Goal: Task Accomplishment & Management: Manage account settings

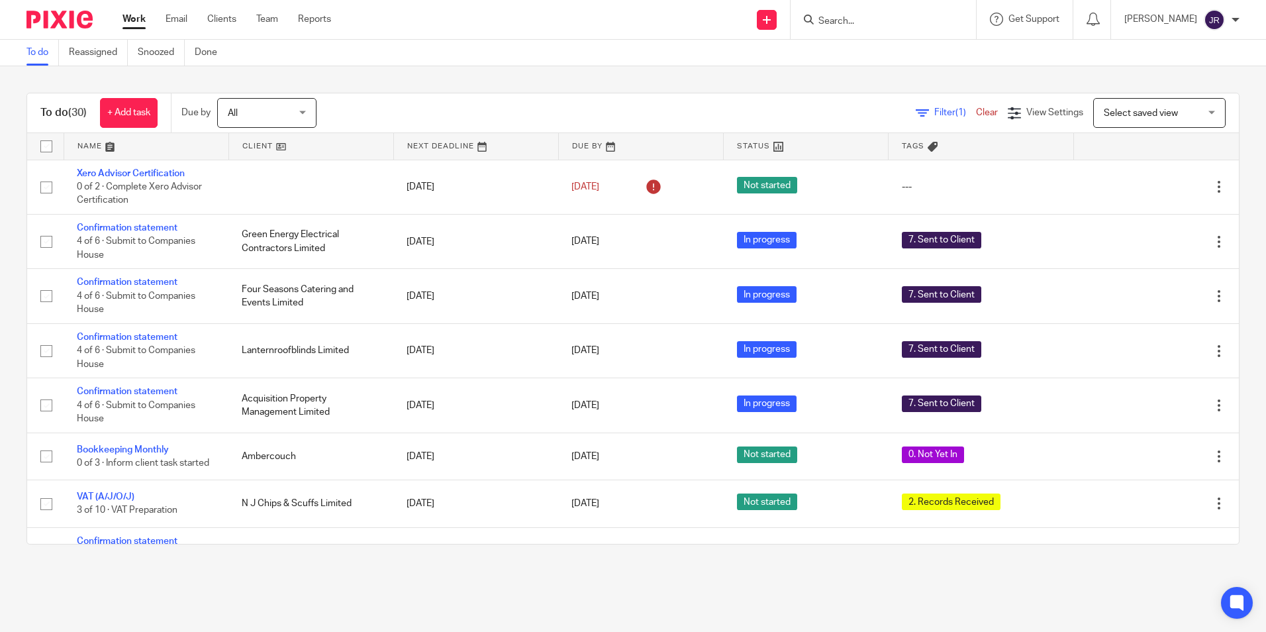
click at [95, 143] on link at bounding box center [146, 146] width 164 height 26
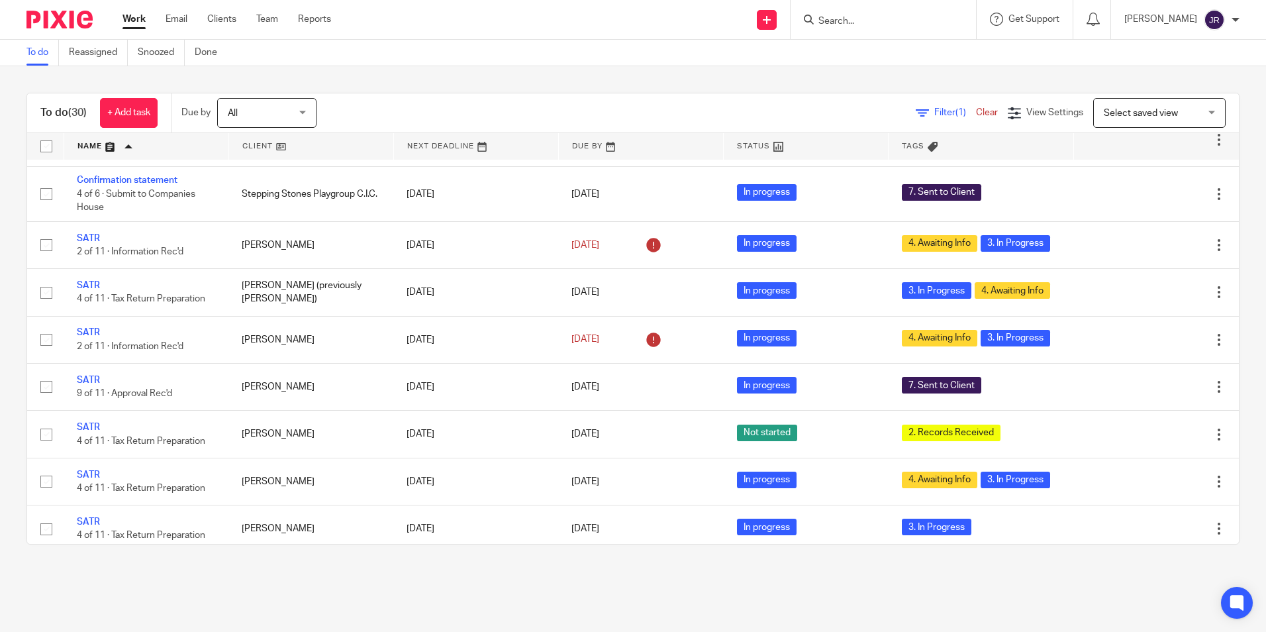
scroll to position [927, 0]
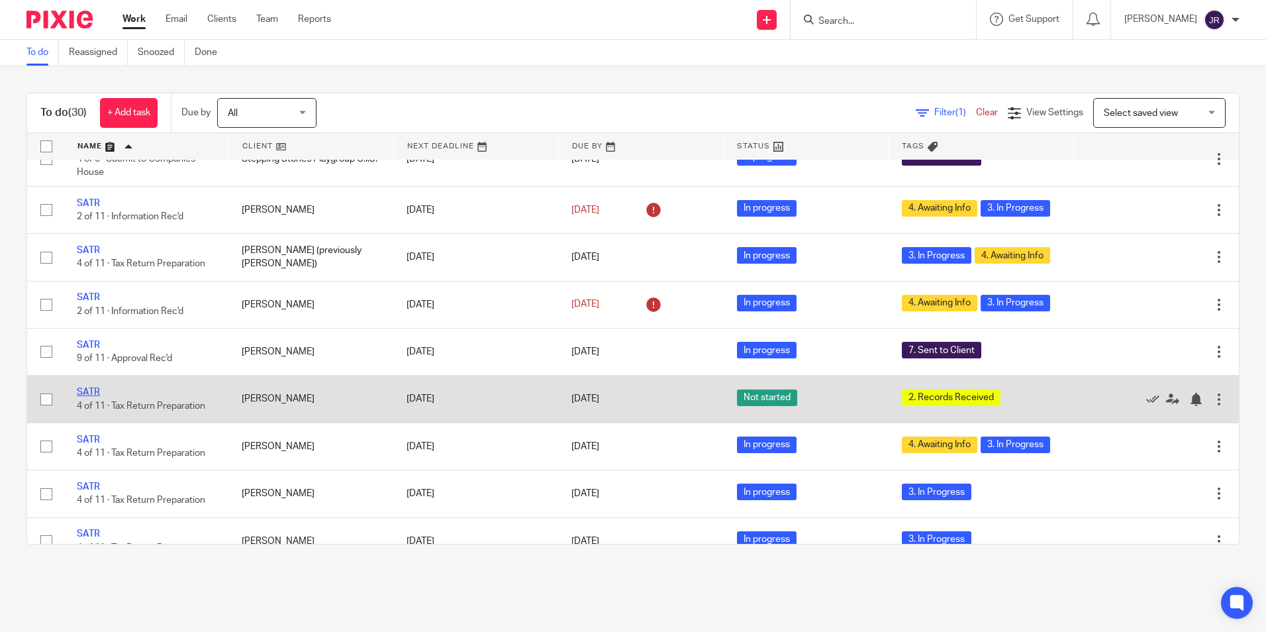
click at [91, 397] on link "SATR" at bounding box center [88, 391] width 23 height 9
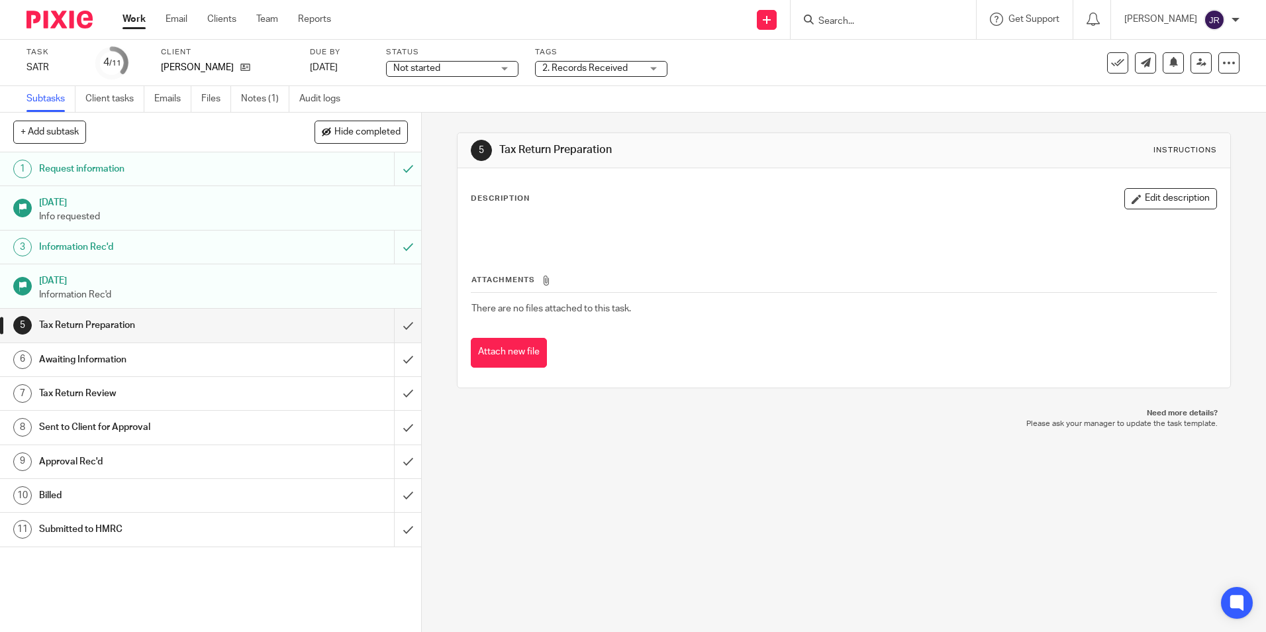
click at [501, 70] on div "Not started Not started" at bounding box center [452, 69] width 132 height 16
click at [481, 118] on li "In progress" at bounding box center [452, 116] width 131 height 27
click at [574, 473] on div "5 Tax Return Preparation Instructions Description Edit description Attachments …" at bounding box center [844, 372] width 844 height 519
click at [660, 73] on div "2. Records Received" at bounding box center [601, 69] width 132 height 16
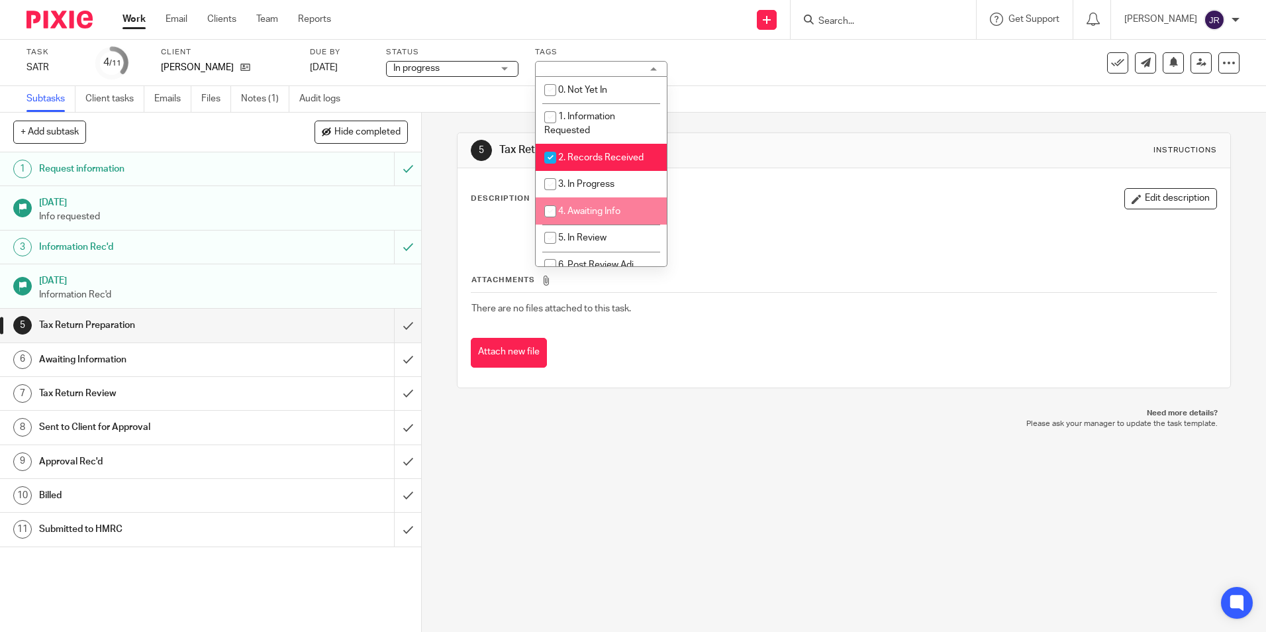
click at [625, 203] on li "4. Awaiting Info" at bounding box center [601, 210] width 131 height 27
checkbox input "true"
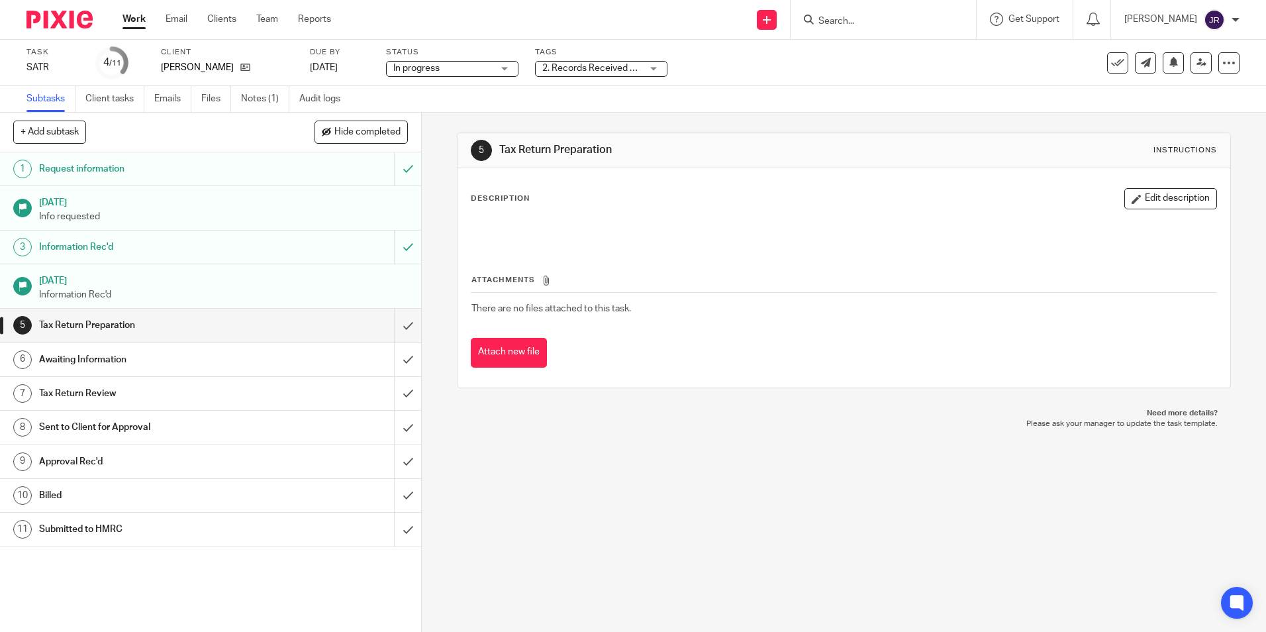
click at [602, 446] on div "5 Tax Return Preparation Instructions Description Edit description Attachments …" at bounding box center [844, 372] width 844 height 519
click at [136, 18] on link "Work" at bounding box center [133, 19] width 23 height 13
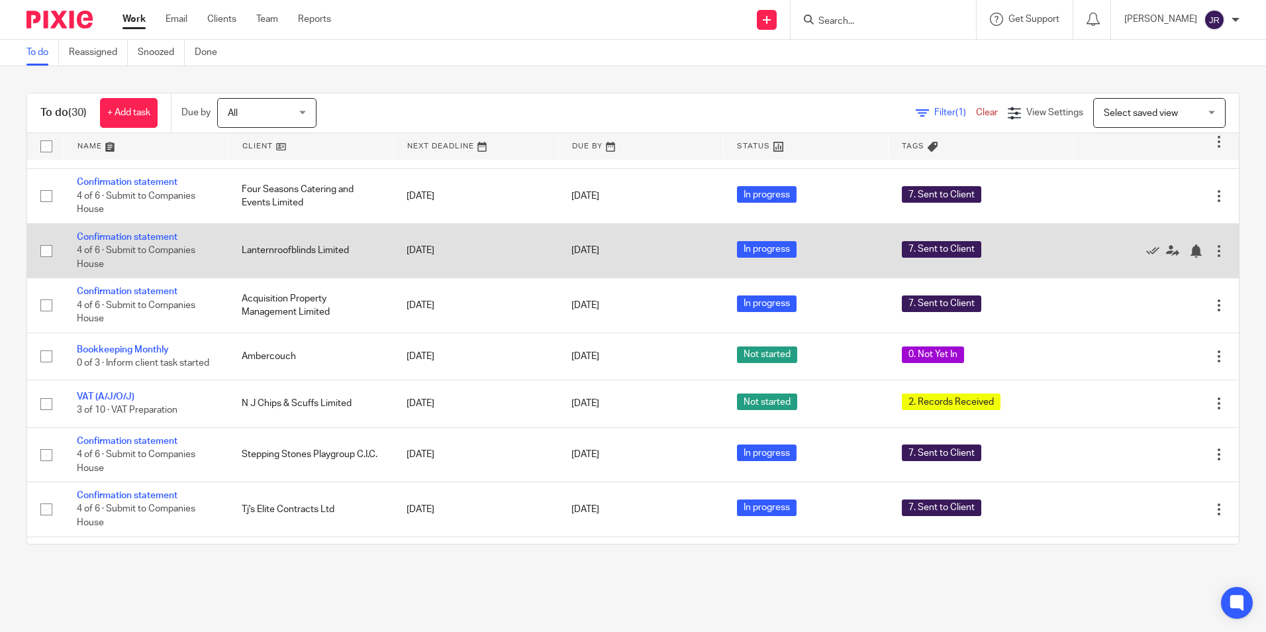
scroll to position [132, 0]
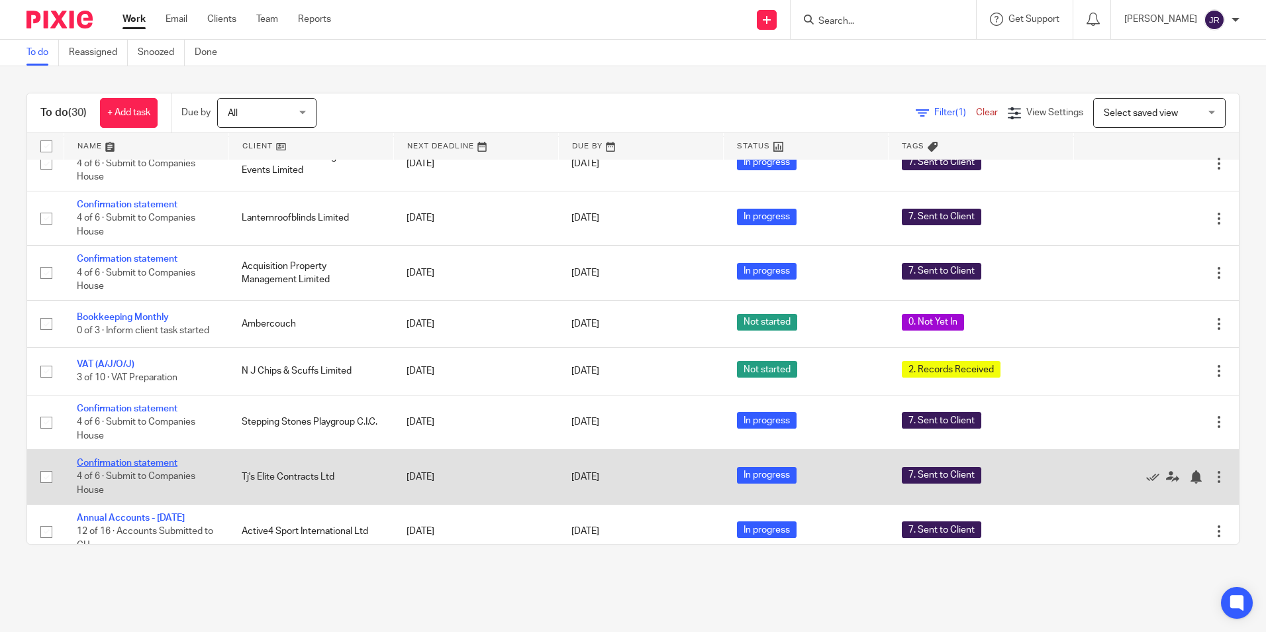
click at [166, 461] on link "Confirmation statement" at bounding box center [127, 462] width 101 height 9
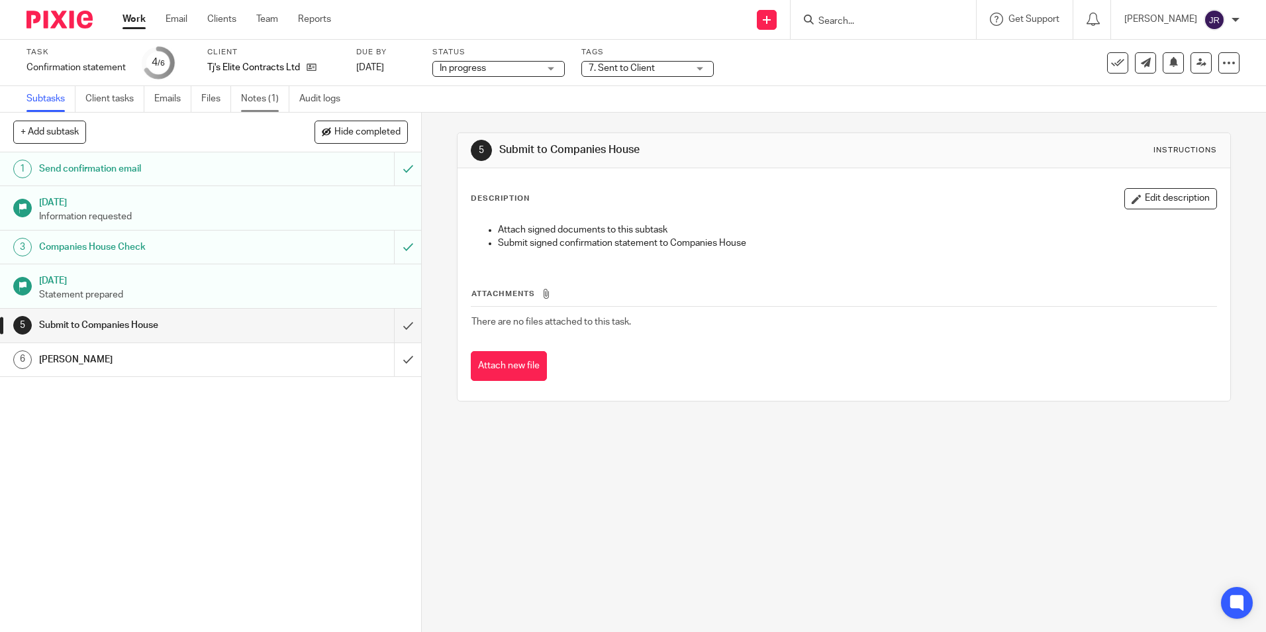
click at [262, 104] on link "Notes (1)" at bounding box center [265, 99] width 48 height 26
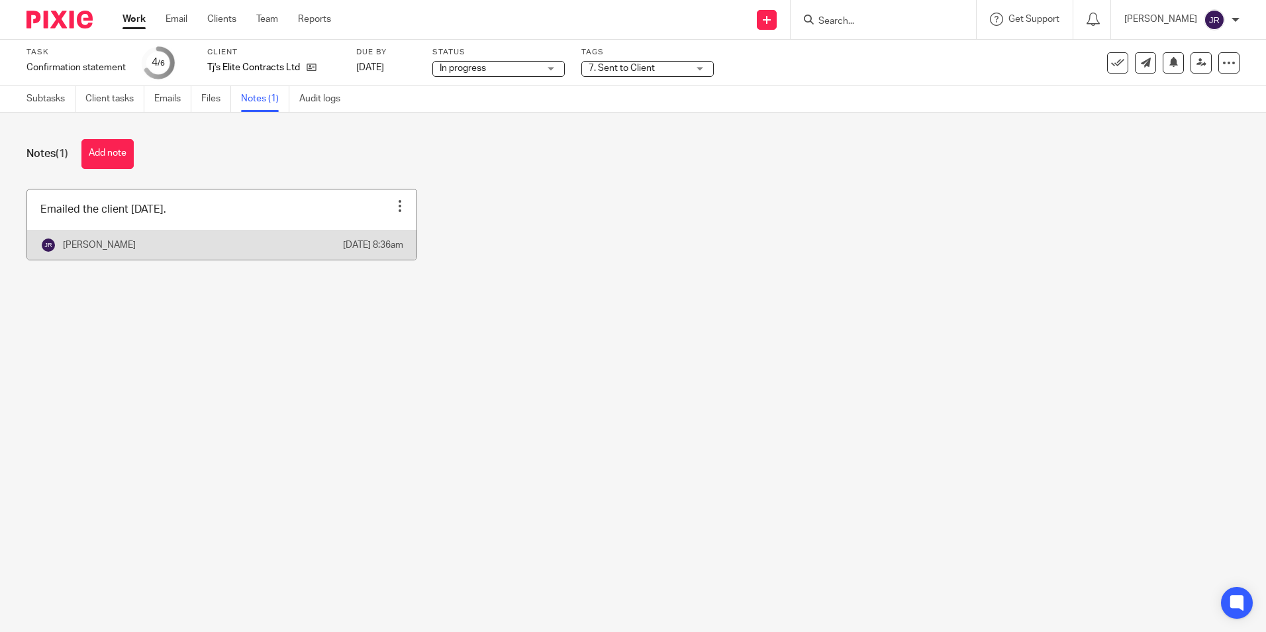
click at [257, 221] on link at bounding box center [221, 224] width 389 height 70
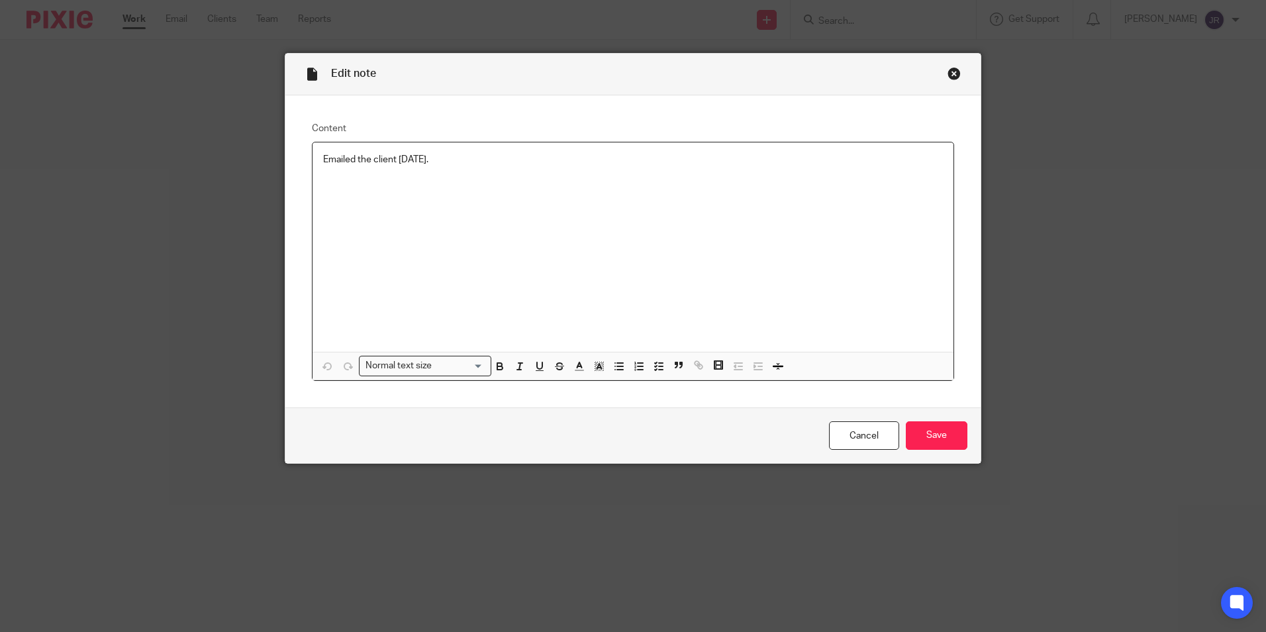
click at [466, 156] on p "Emailed the client [DATE]." at bounding box center [633, 159] width 620 height 13
click at [324, 189] on p at bounding box center [633, 185] width 620 height 13
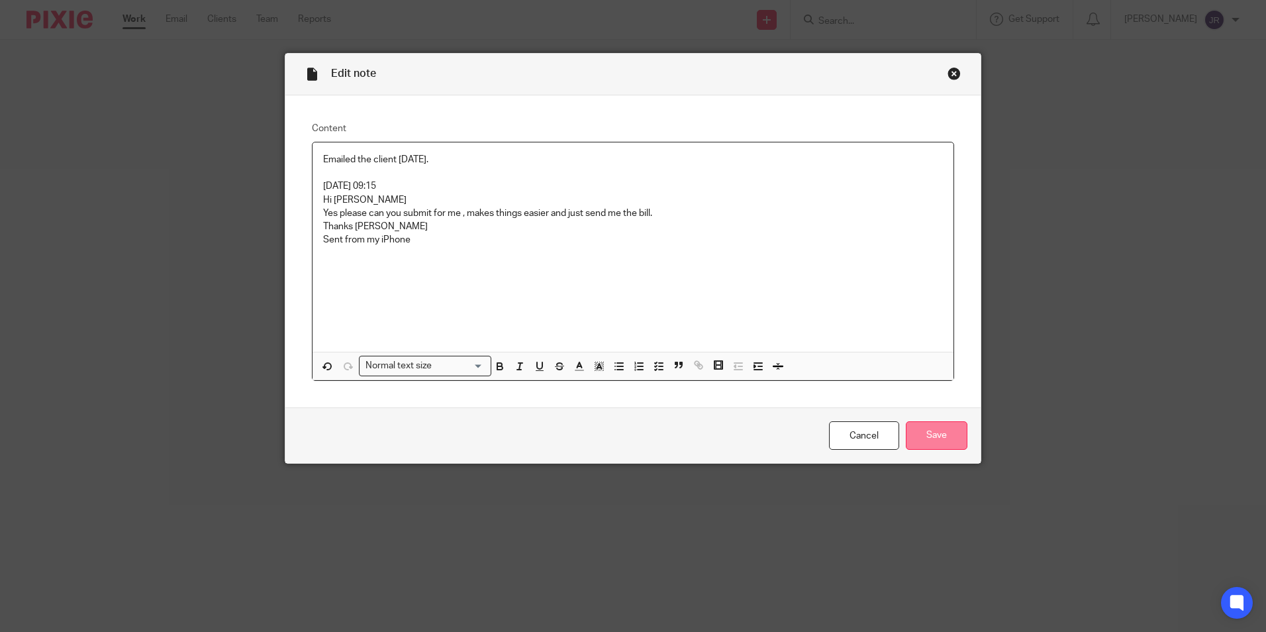
click at [955, 436] on input "Save" at bounding box center [937, 435] width 62 height 28
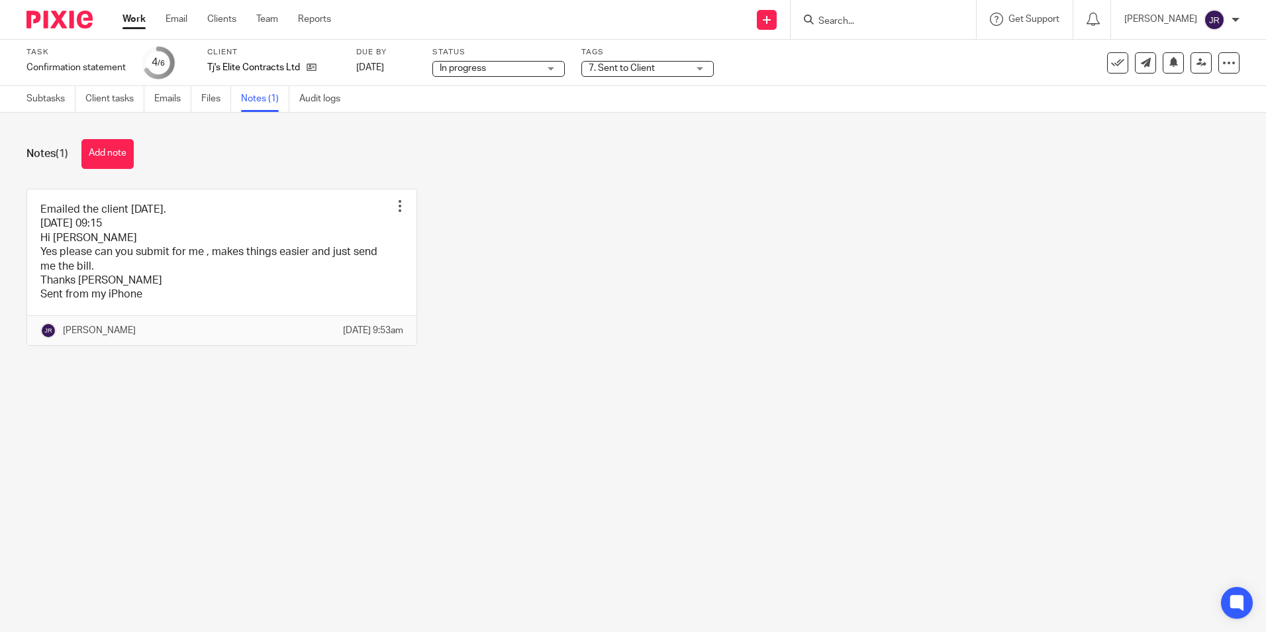
click at [702, 69] on div "7. Sent to Client" at bounding box center [647, 69] width 132 height 16
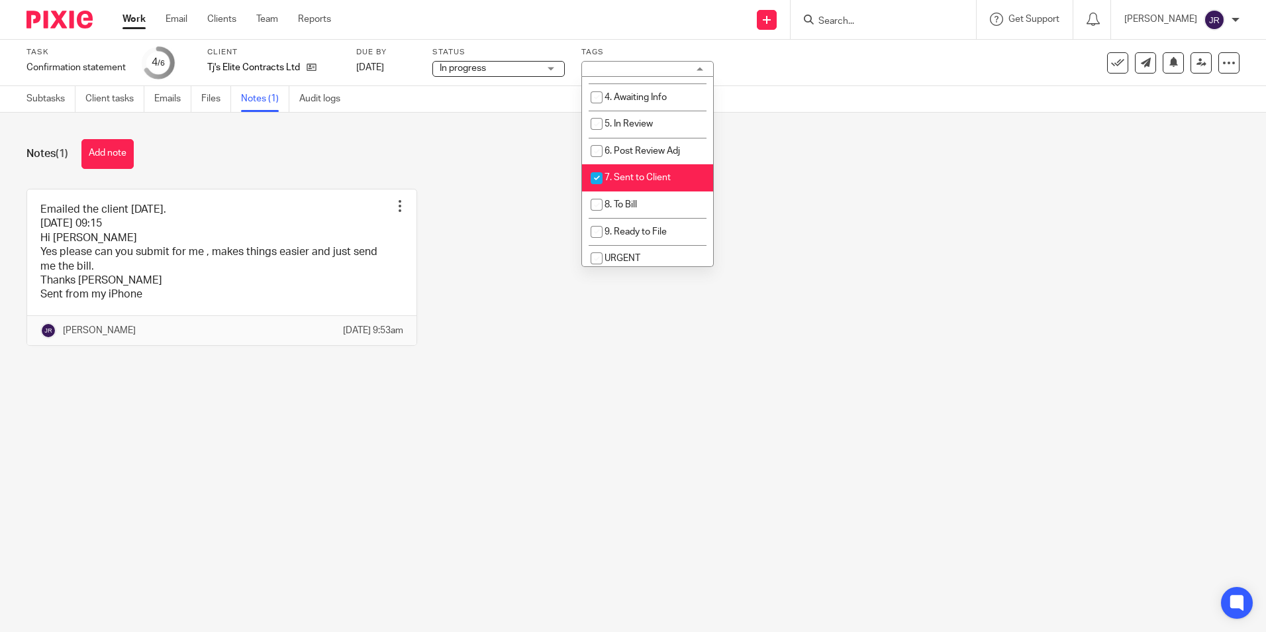
scroll to position [132, 0]
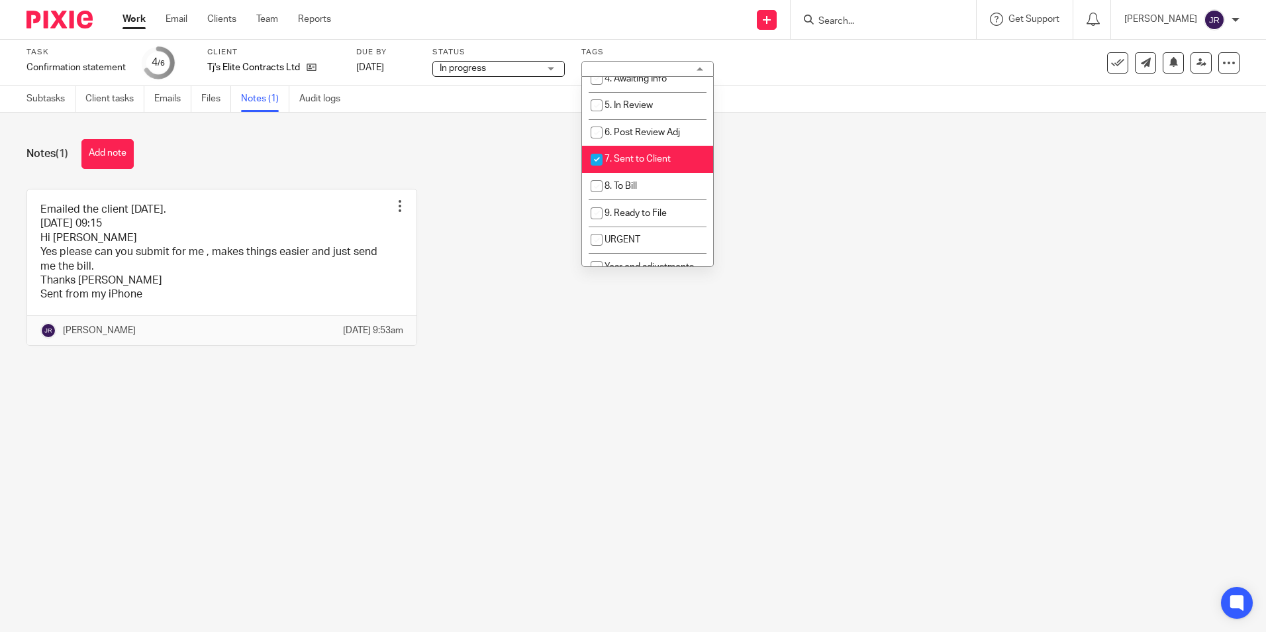
click at [657, 158] on span "7. Sent to Client" at bounding box center [637, 158] width 66 height 9
checkbox input "false"
click at [660, 177] on li "8. To Bill" at bounding box center [647, 186] width 131 height 27
checkbox input "true"
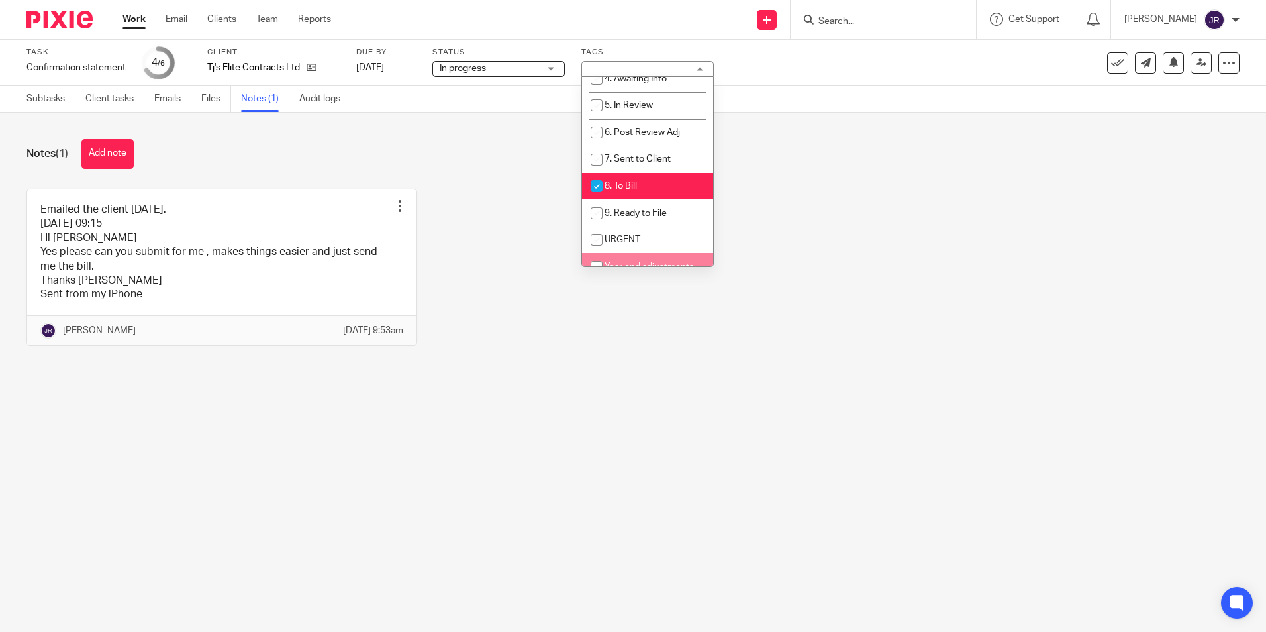
click at [615, 392] on div "Notes (1) Add note Emailed the client 19/08/25. 19/08/25 @ 09:15 Hi James Yes p…" at bounding box center [633, 252] width 1266 height 279
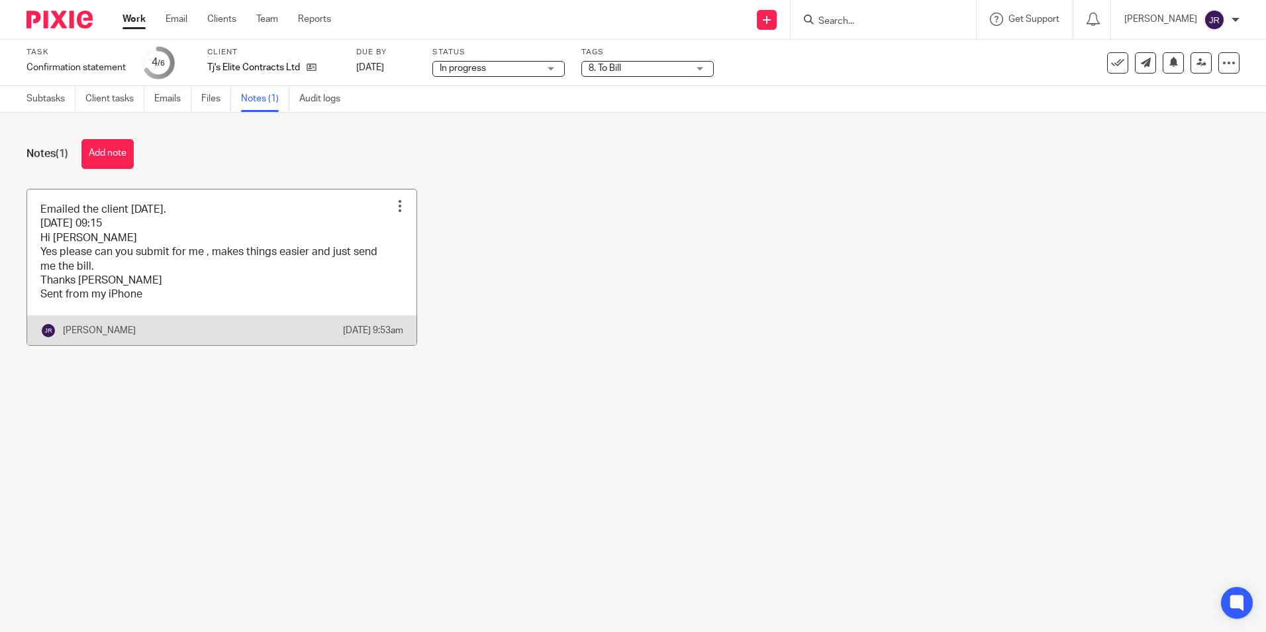
click at [274, 293] on link at bounding box center [221, 267] width 389 height 156
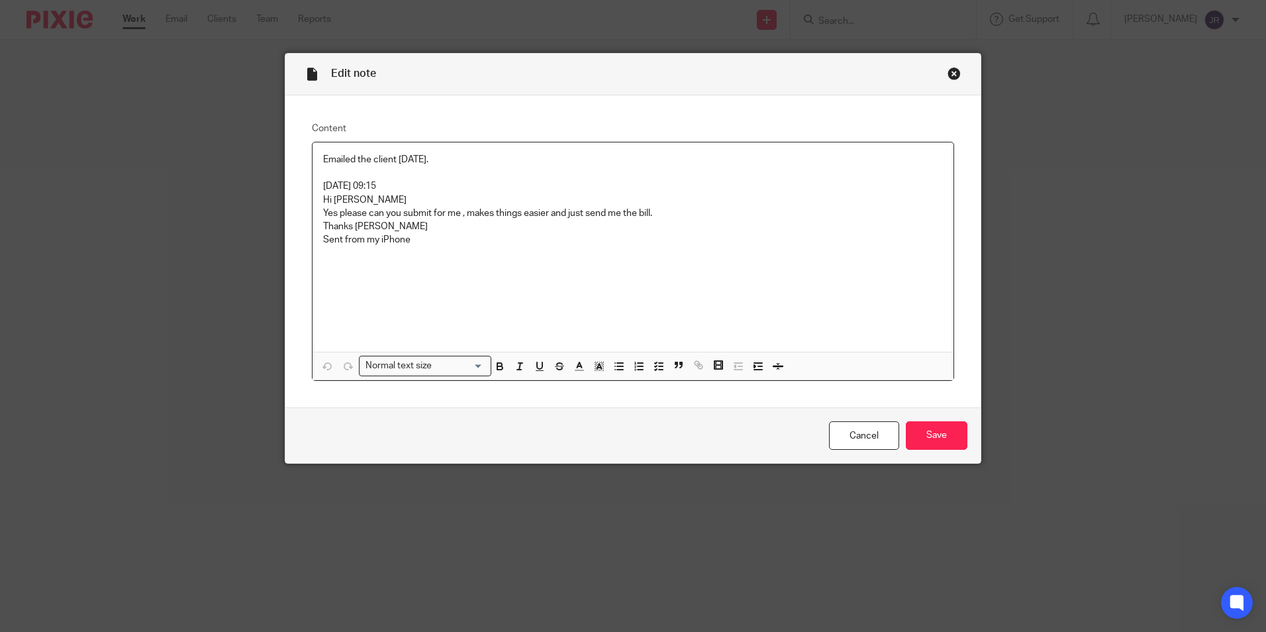
click at [413, 240] on p "Thanks Terry Sent from my iPhone" at bounding box center [633, 233] width 620 height 27
click at [938, 446] on input "Save" at bounding box center [937, 435] width 62 height 28
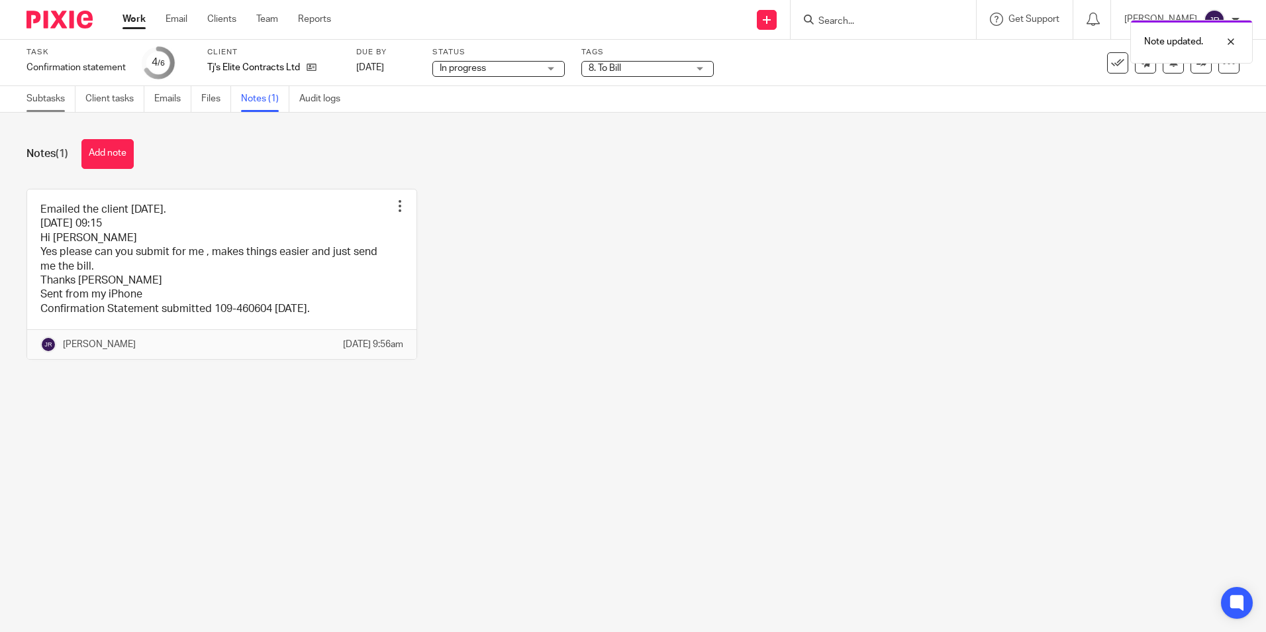
click at [56, 99] on link "Subtasks" at bounding box center [50, 99] width 49 height 26
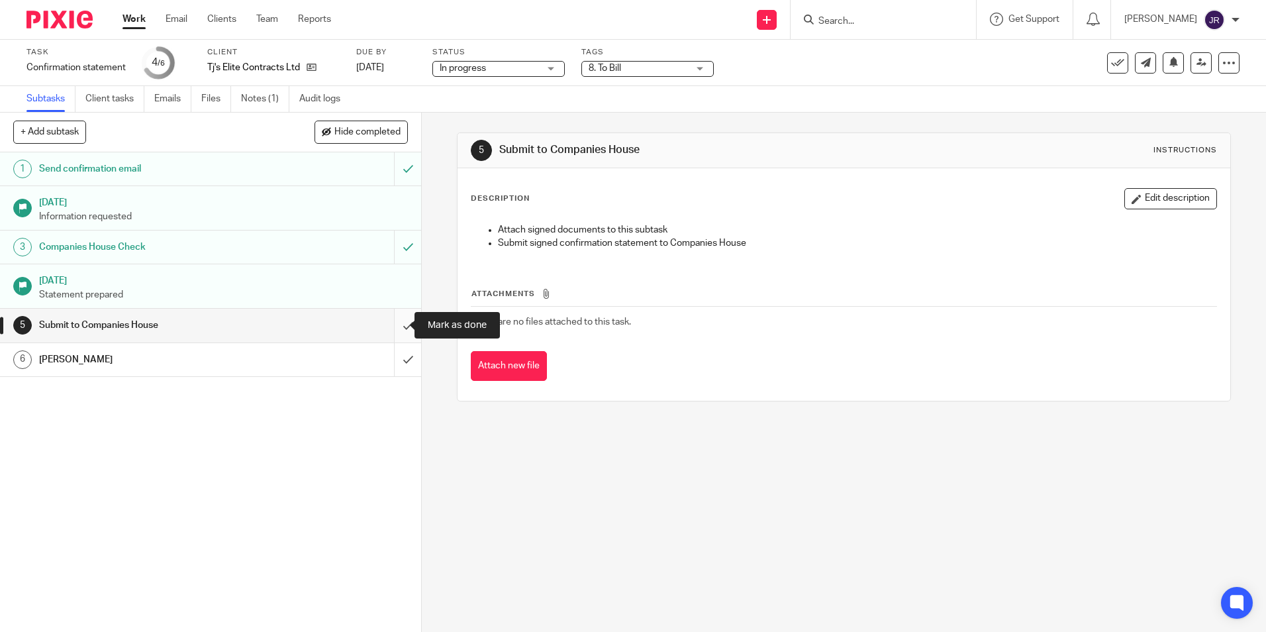
click at [402, 322] on input "submit" at bounding box center [210, 325] width 421 height 33
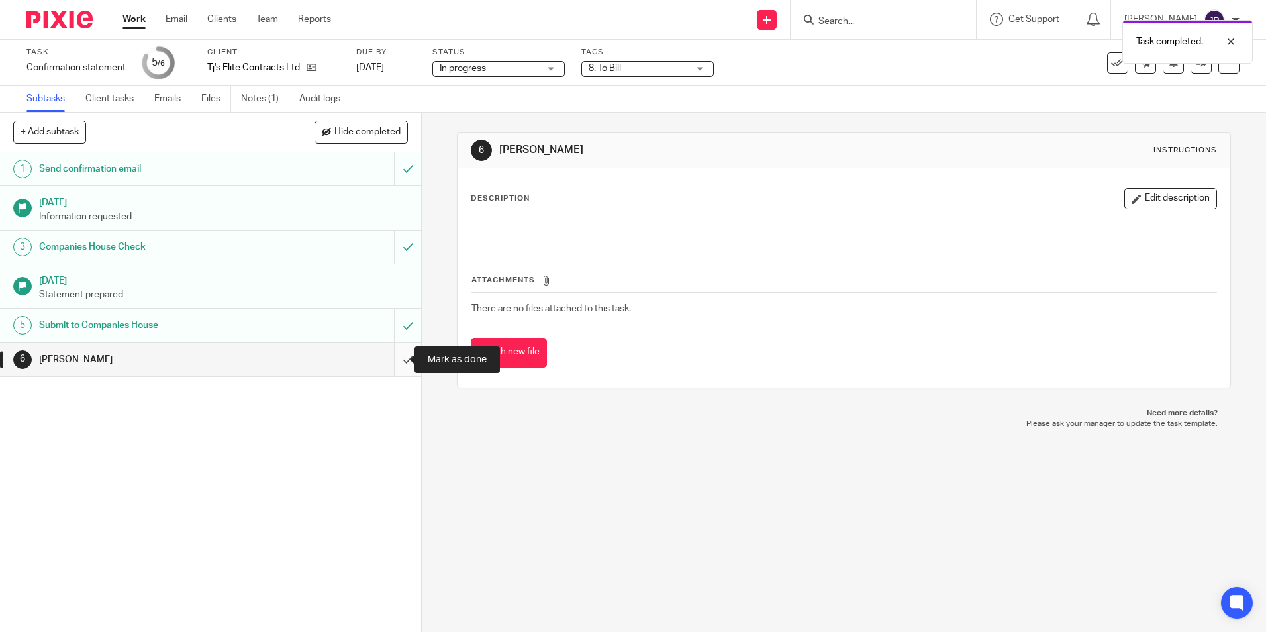
click at [397, 353] on input "submit" at bounding box center [210, 359] width 421 height 33
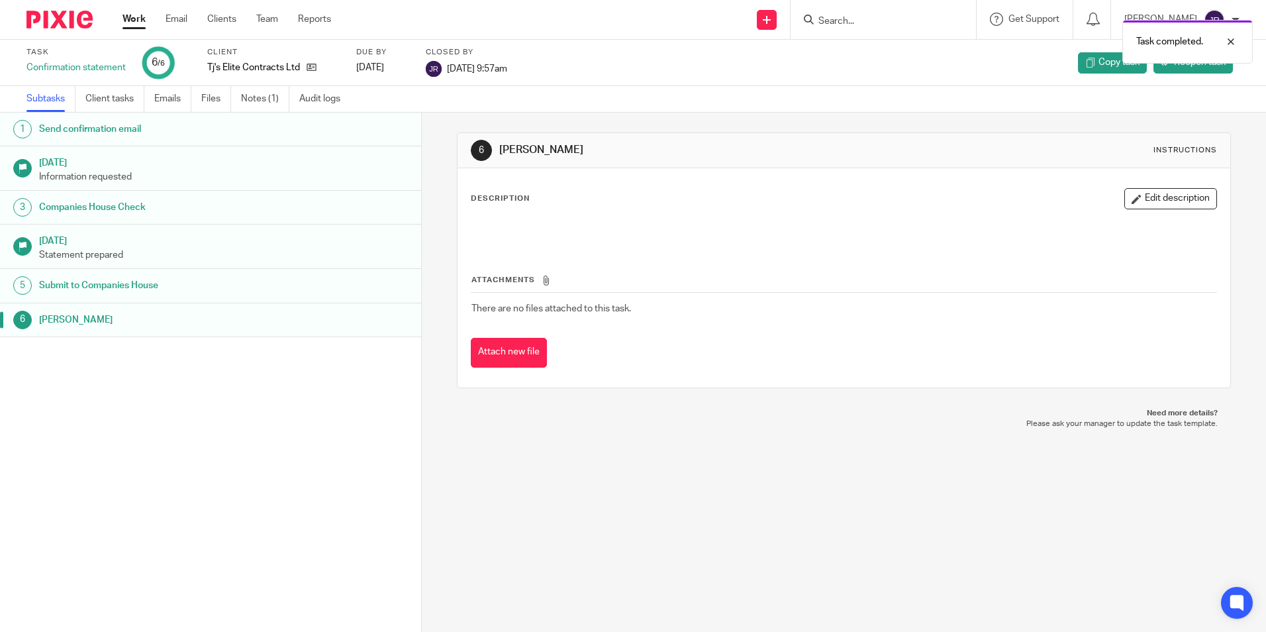
click at [135, 22] on link "Work" at bounding box center [133, 19] width 23 height 13
